Goal: Task Accomplishment & Management: Complete application form

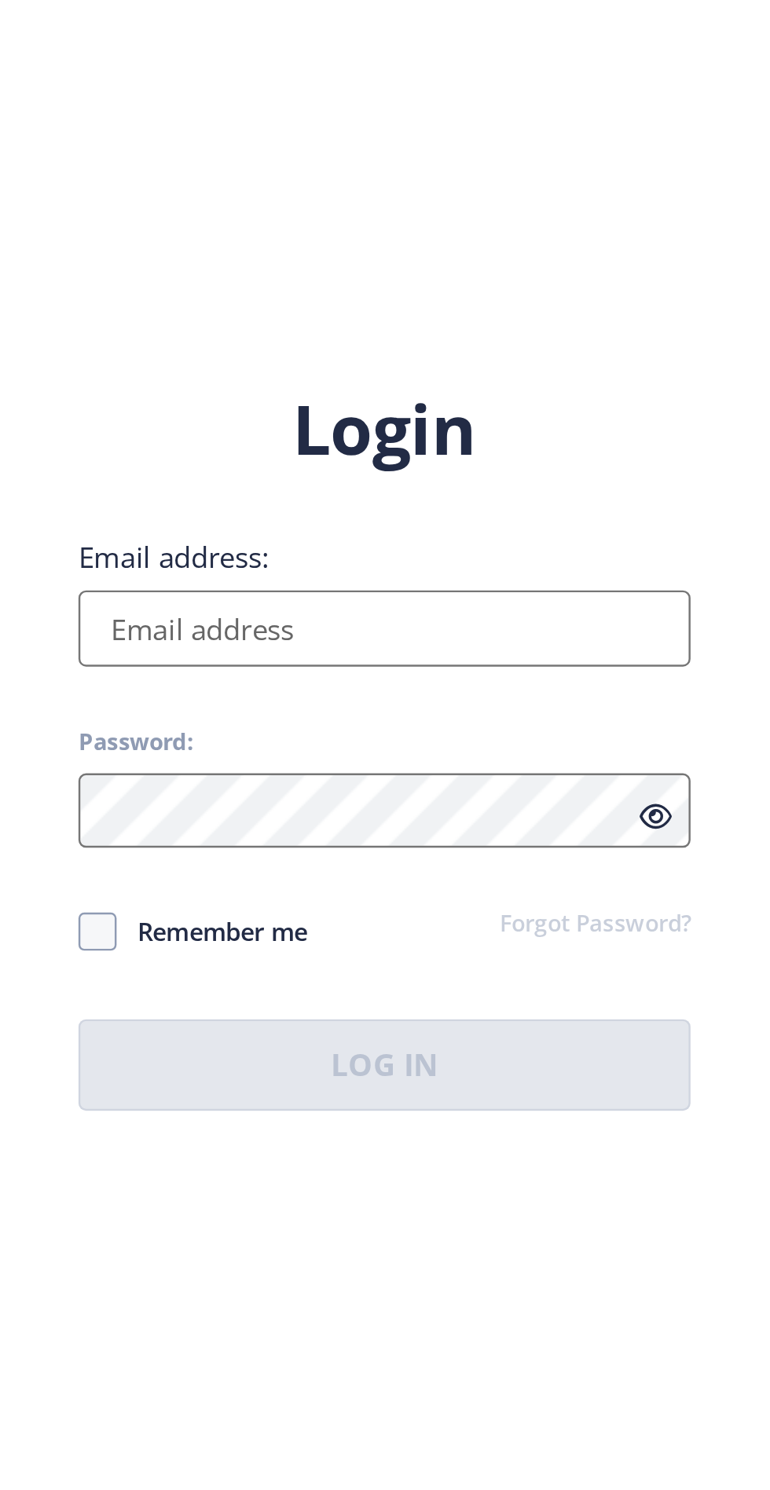
click at [650, 699] on input "Email address:" at bounding box center [558, 683] width 252 height 31
type input "[EMAIL_ADDRESS][DOMAIN_NAME]"
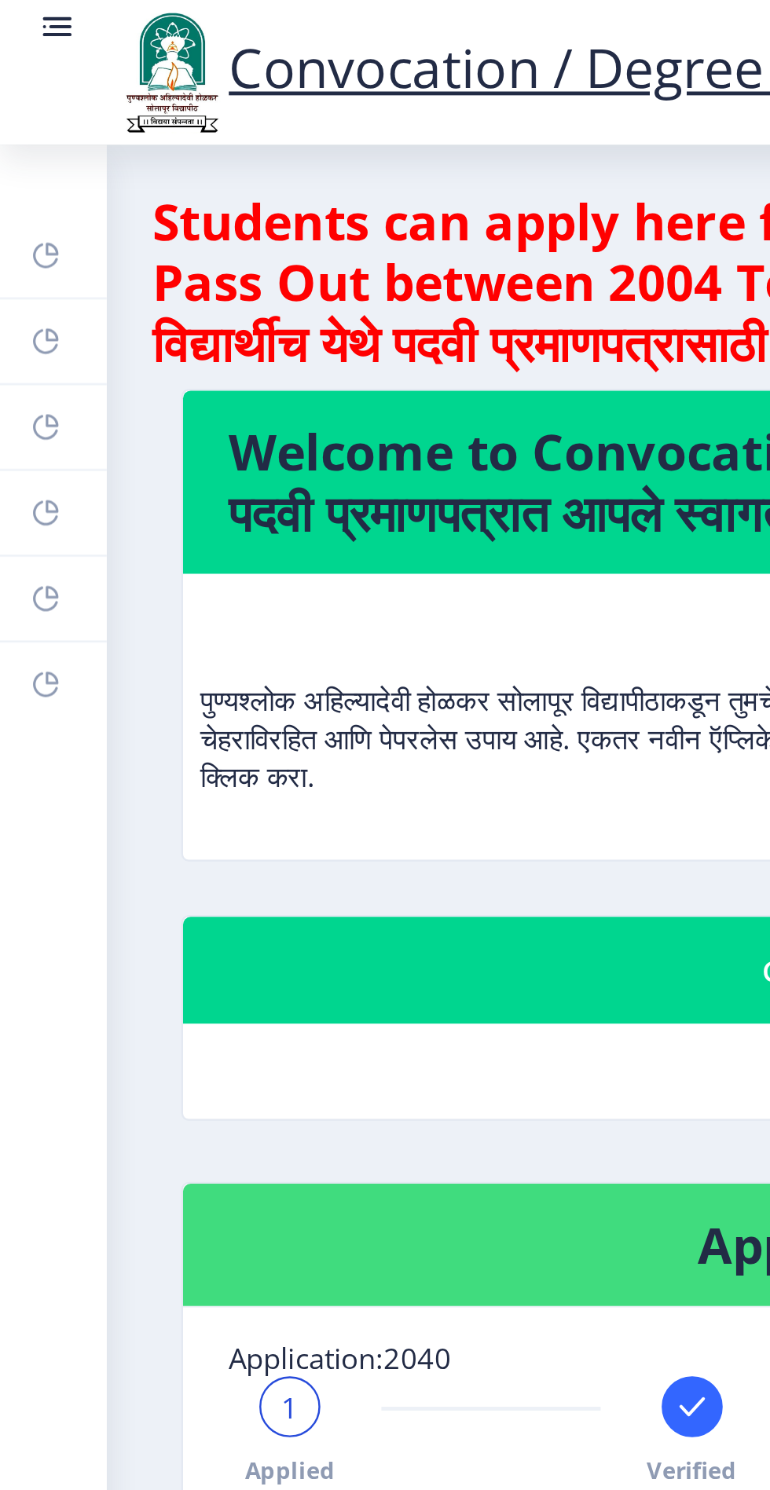
click at [8, 218] on link "Myapplication" at bounding box center [22, 211] width 44 height 35
